Goal: Task Accomplishment & Management: Use online tool/utility

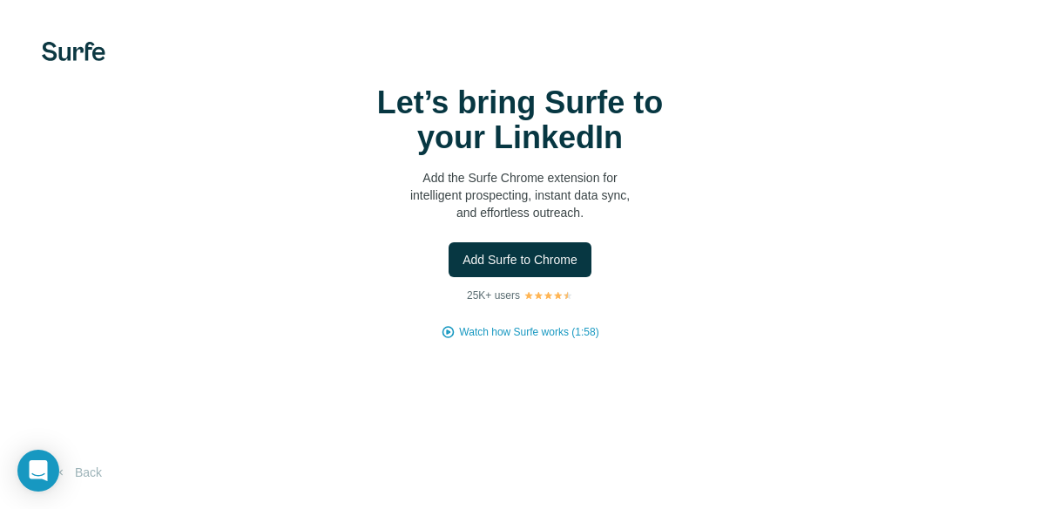
drag, startPoint x: 526, startPoint y: 276, endPoint x: 513, endPoint y: 292, distance: 20.4
click at [513, 292] on div "Let’s bring Surfe to your LinkedIn Add the Surfe Chrome extension for intellige…" at bounding box center [520, 212] width 971 height 254
click at [540, 251] on span "Add Surfe to Chrome" at bounding box center [520, 259] width 115 height 17
click at [527, 262] on span "Add Surfe to Chrome" at bounding box center [520, 259] width 115 height 17
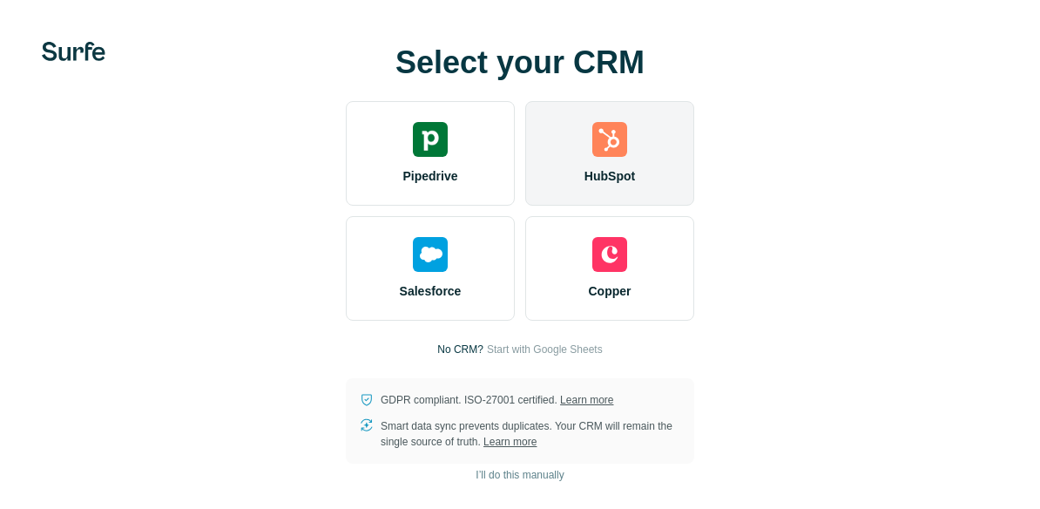
click at [568, 178] on div "HubSpot" at bounding box center [609, 153] width 169 height 105
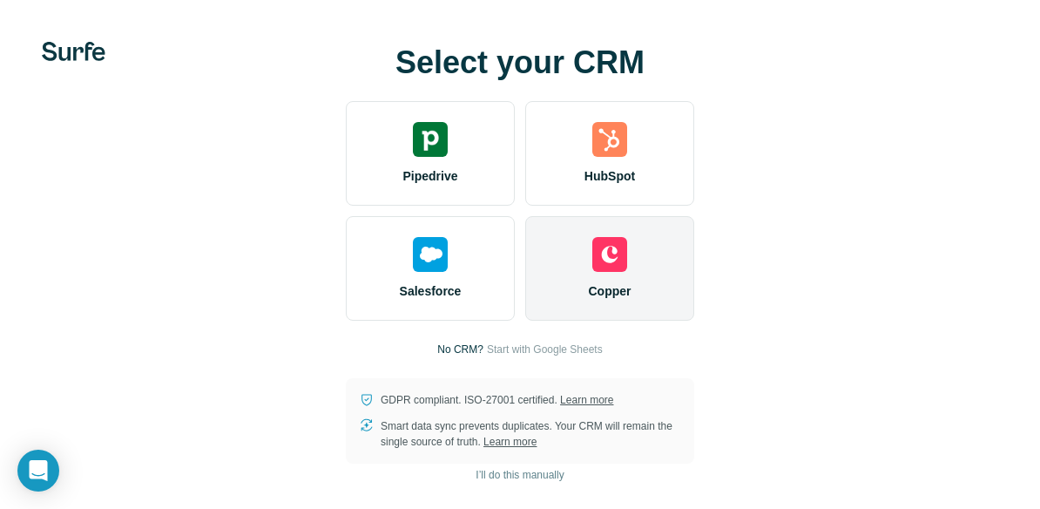
click at [630, 243] on div "Copper" at bounding box center [609, 268] width 169 height 105
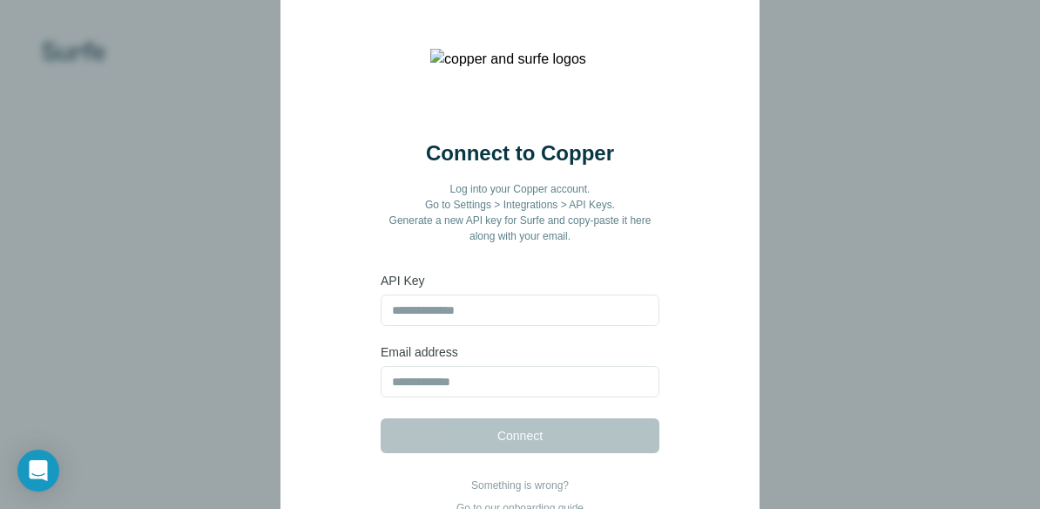
click at [829, 198] on div "Connect to Copper Log into your Copper account. Go to Settings > Integrations >…" at bounding box center [520, 254] width 1040 height 509
click at [521, 491] on p "Something is wrong?" at bounding box center [520, 485] width 127 height 16
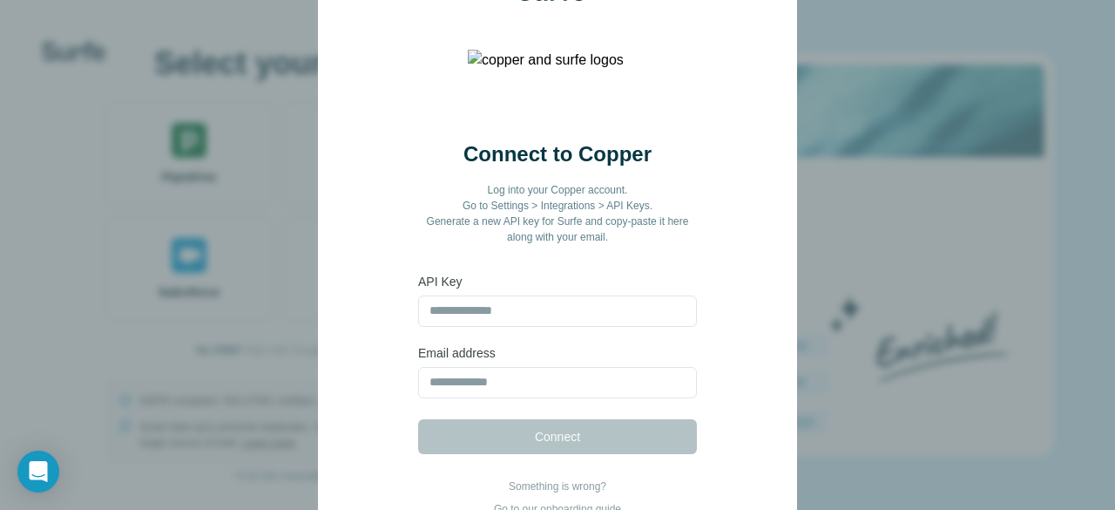
click at [843, 70] on div "Connect to Copper Log into your Copper account. Go to Settings > Integrations >…" at bounding box center [557, 255] width 1115 height 510
click at [924, 81] on div "Connect to Copper Log into your Copper account. Go to Settings > Integrations >…" at bounding box center [557, 255] width 1115 height 510
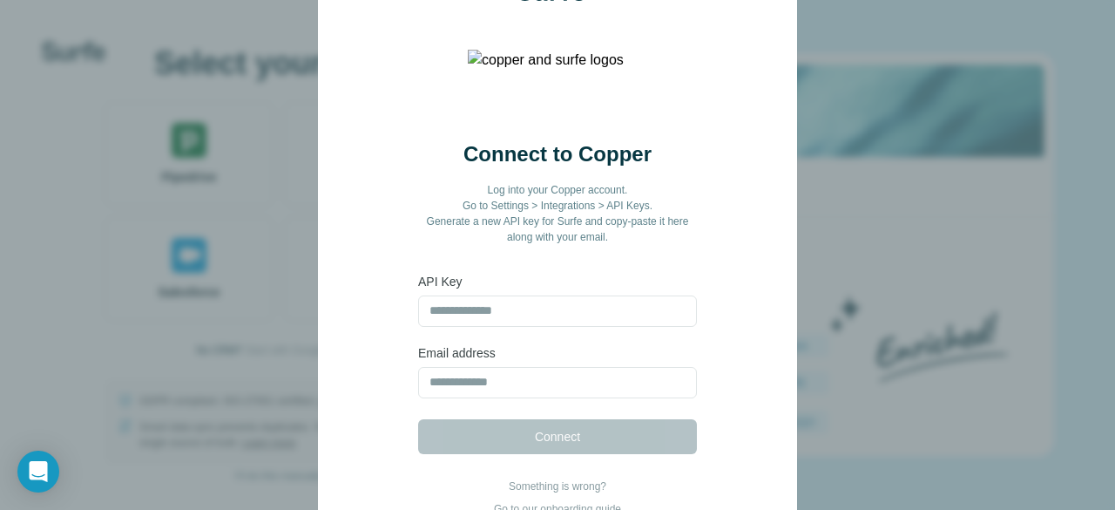
click at [938, 233] on div "Connect to Copper Log into your Copper account. Go to Settings > Integrations >…" at bounding box center [557, 255] width 1115 height 510
click at [951, 220] on div "Connect to Copper Log into your Copper account. Go to Settings > Integrations >…" at bounding box center [557, 255] width 1115 height 510
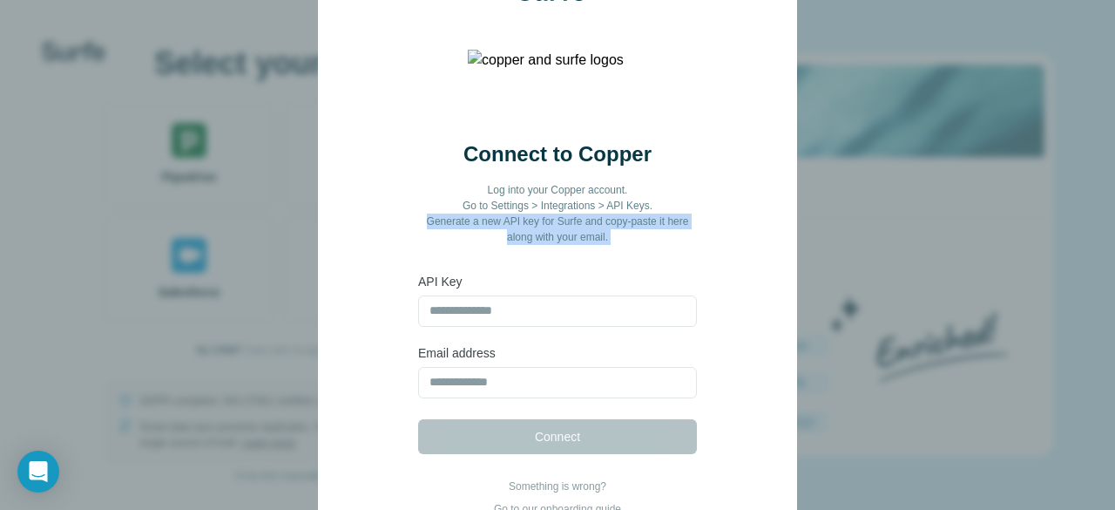
click at [951, 220] on div "Connect to Copper Log into your Copper account. Go to Settings > Integrations >…" at bounding box center [557, 255] width 1115 height 510
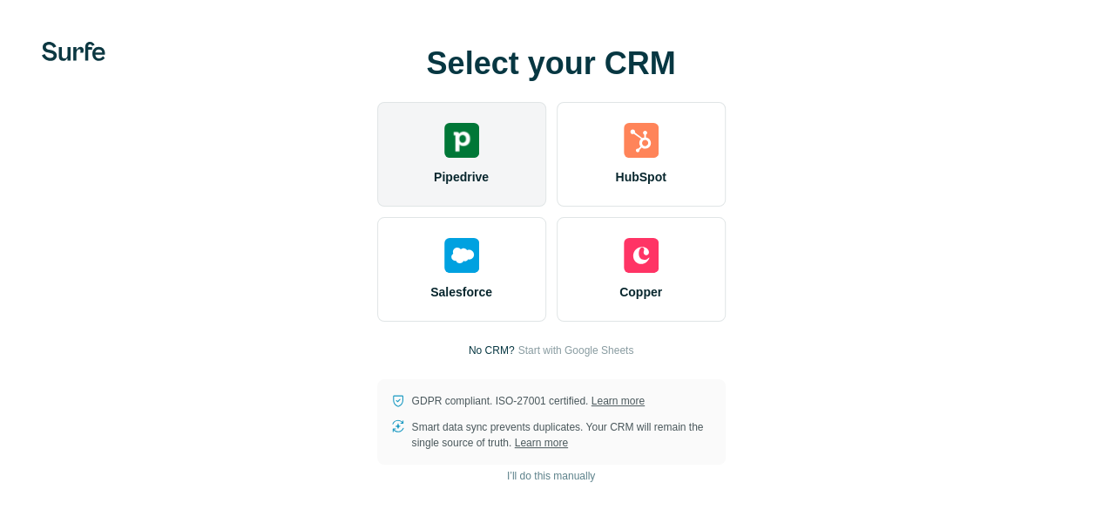
click at [377, 200] on div "Pipedrive" at bounding box center [461, 154] width 169 height 105
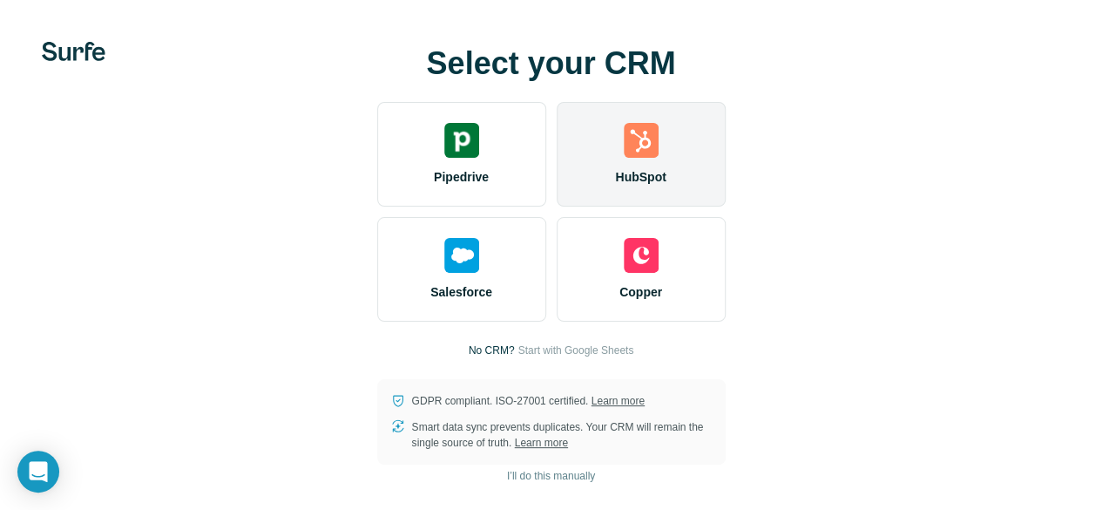
click at [557, 149] on div "HubSpot" at bounding box center [641, 154] width 169 height 105
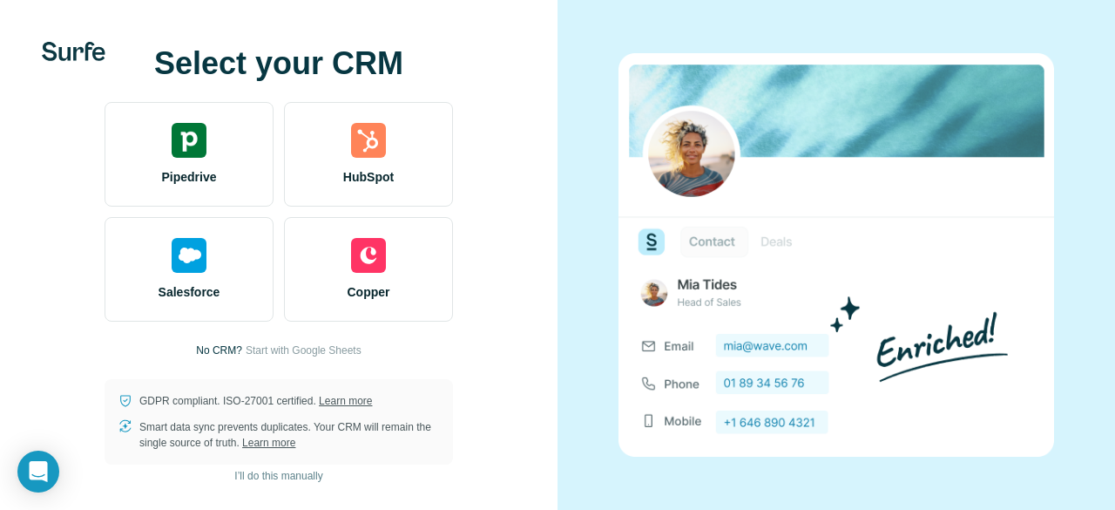
click at [1087, 86] on div at bounding box center [837, 255] width 558 height 510
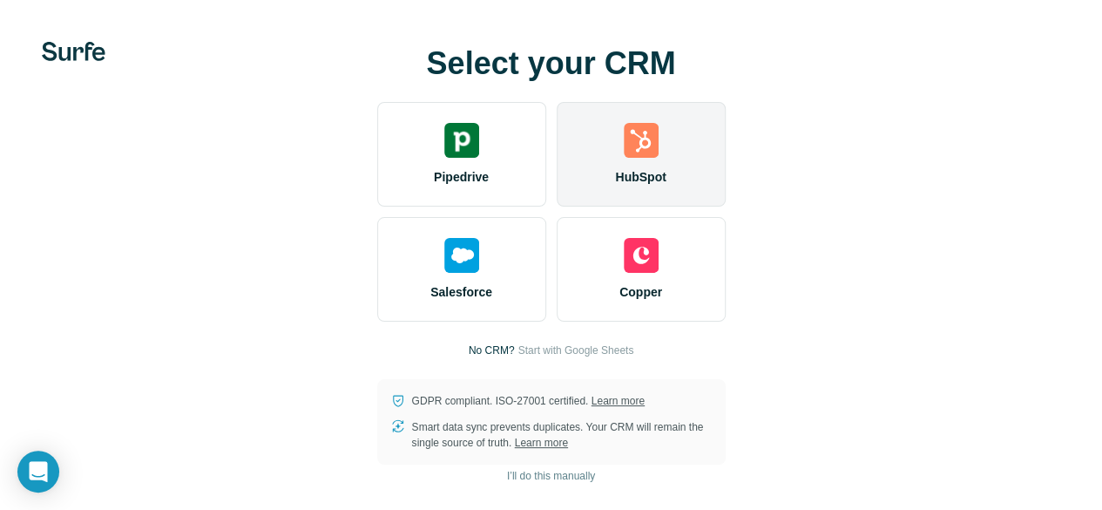
click at [557, 173] on div "HubSpot" at bounding box center [641, 154] width 169 height 105
click at [624, 123] on img at bounding box center [641, 140] width 35 height 35
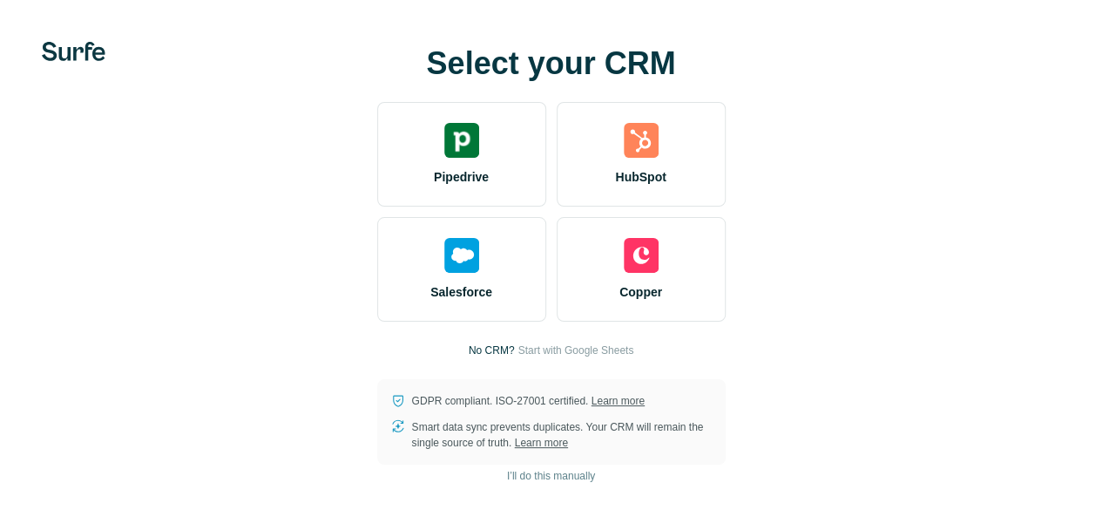
scroll to position [0, 0]
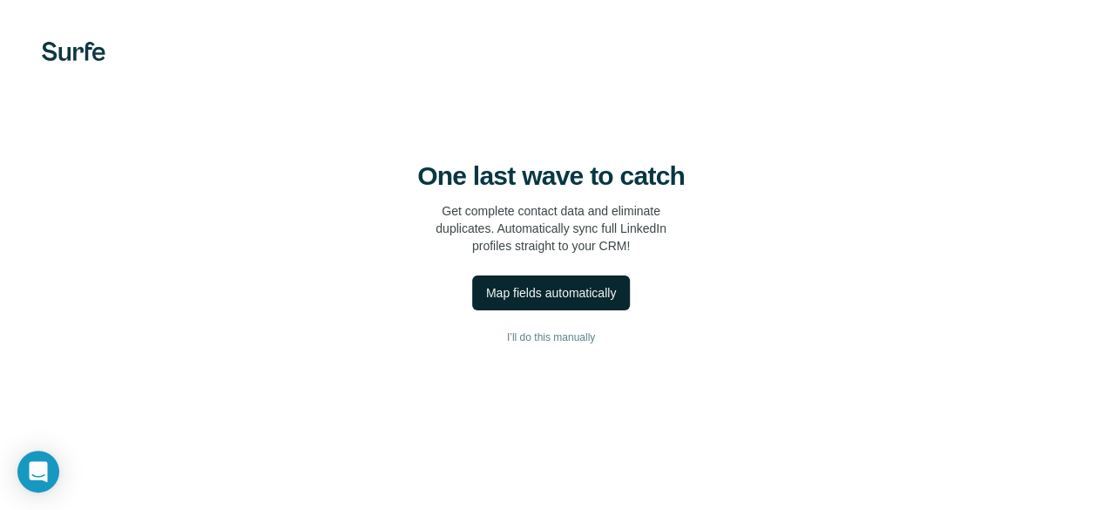
click at [472, 310] on button "Map fields automatically" at bounding box center [551, 292] width 158 height 35
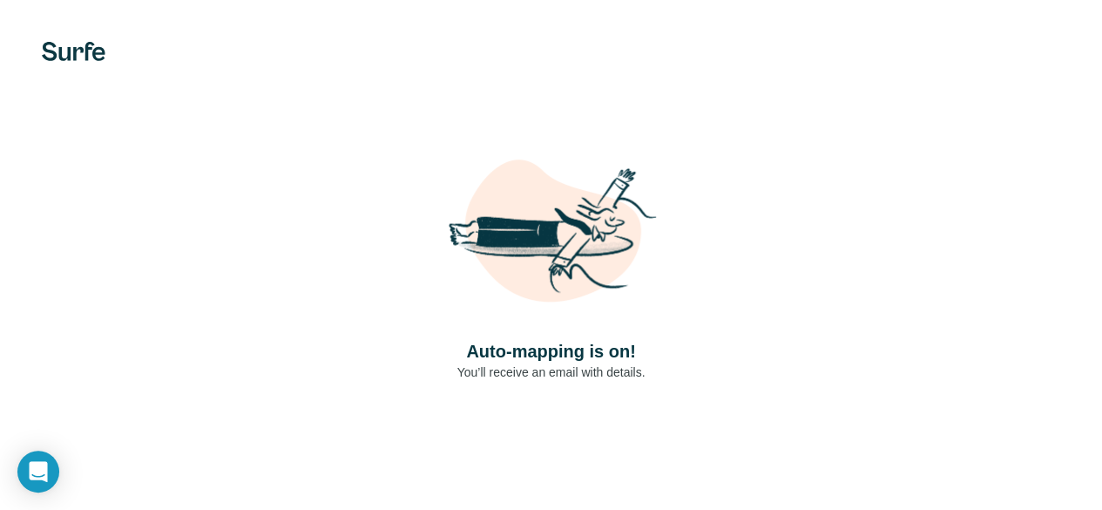
scroll to position [31, 0]
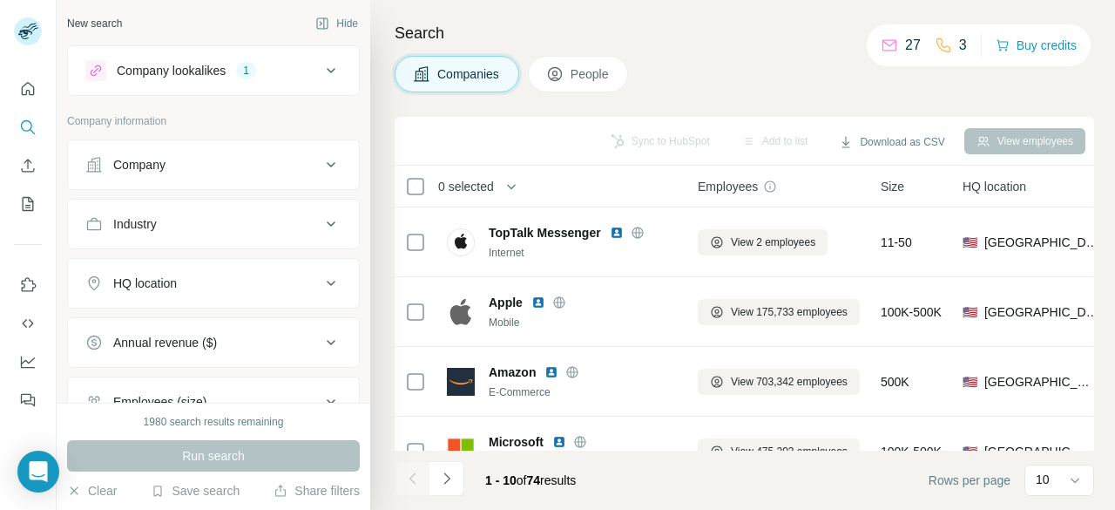
click at [939, 50] on icon at bounding box center [943, 45] width 17 height 17
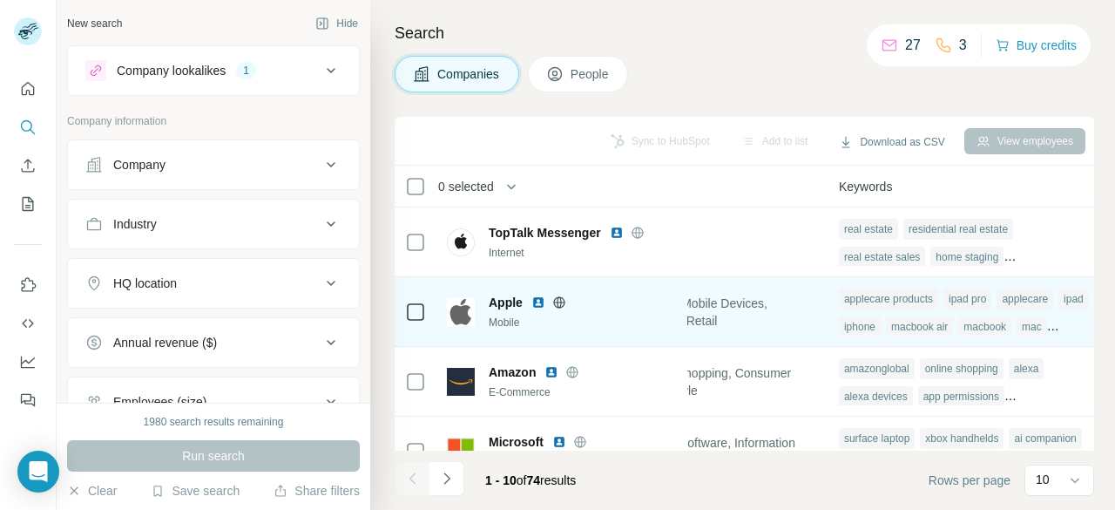
scroll to position [0, 1459]
